Goal: Information Seeking & Learning: Learn about a topic

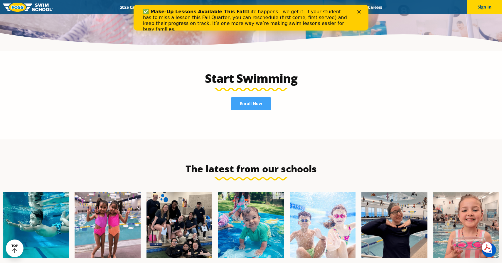
scroll to position [1502, 0]
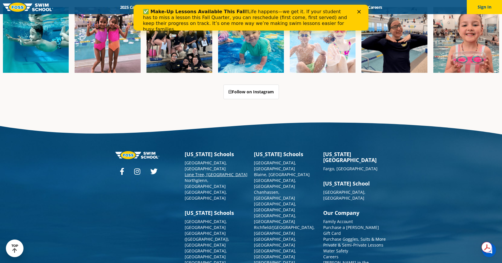
click at [195, 172] on link "Lone Tree, [GEOGRAPHIC_DATA]" at bounding box center [216, 175] width 63 height 6
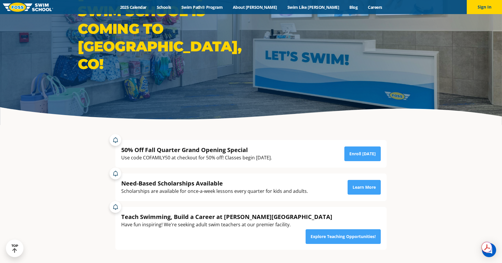
scroll to position [59, 0]
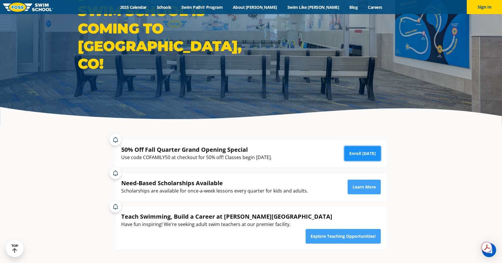
click at [359, 152] on link "Enroll Today" at bounding box center [362, 153] width 36 height 15
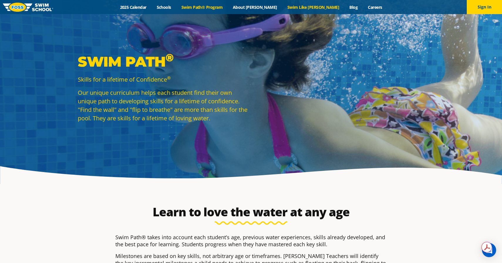
click at [294, 8] on link "Swim Like [PERSON_NAME]" at bounding box center [313, 7] width 62 height 6
